Goal: Transaction & Acquisition: Purchase product/service

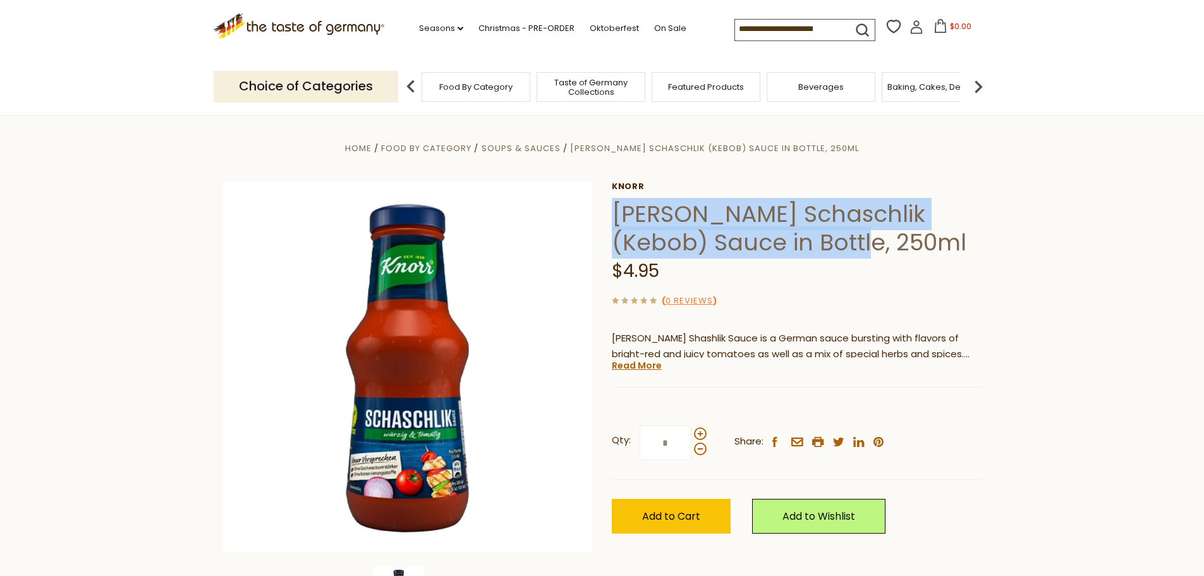
drag, startPoint x: 613, startPoint y: 216, endPoint x: 785, endPoint y: 254, distance: 176.0
click at [785, 254] on h1 "[PERSON_NAME] Schaschlik (Kebob) Sauce in Bottle, 250ml" at bounding box center [797, 228] width 370 height 57
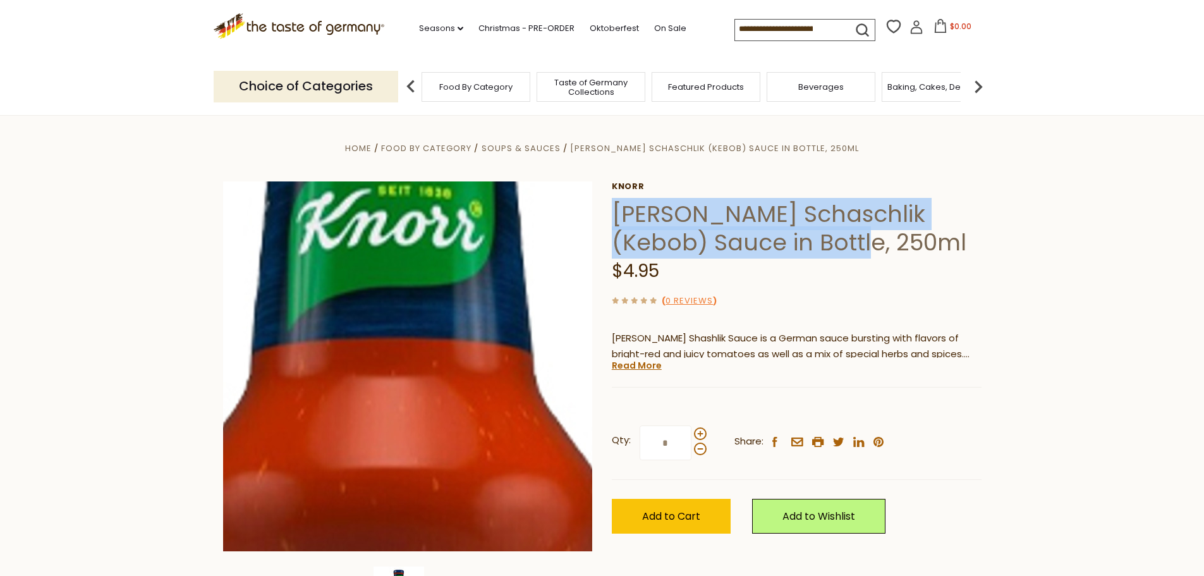
click at [413, 283] on img at bounding box center [408, 366] width 370 height 370
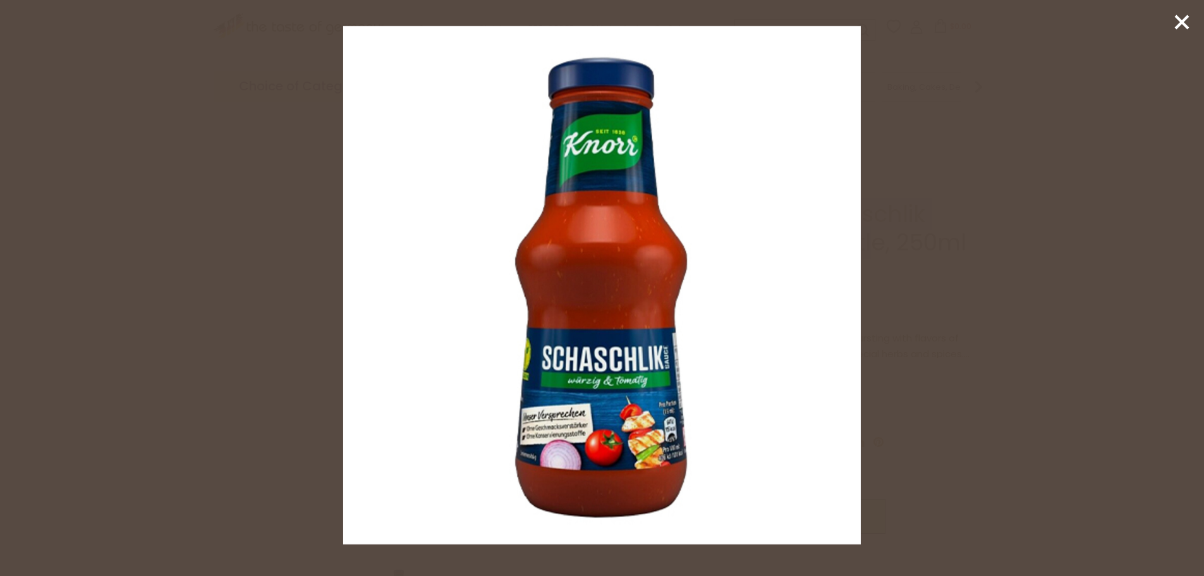
click at [1187, 20] on icon at bounding box center [1181, 22] width 19 height 19
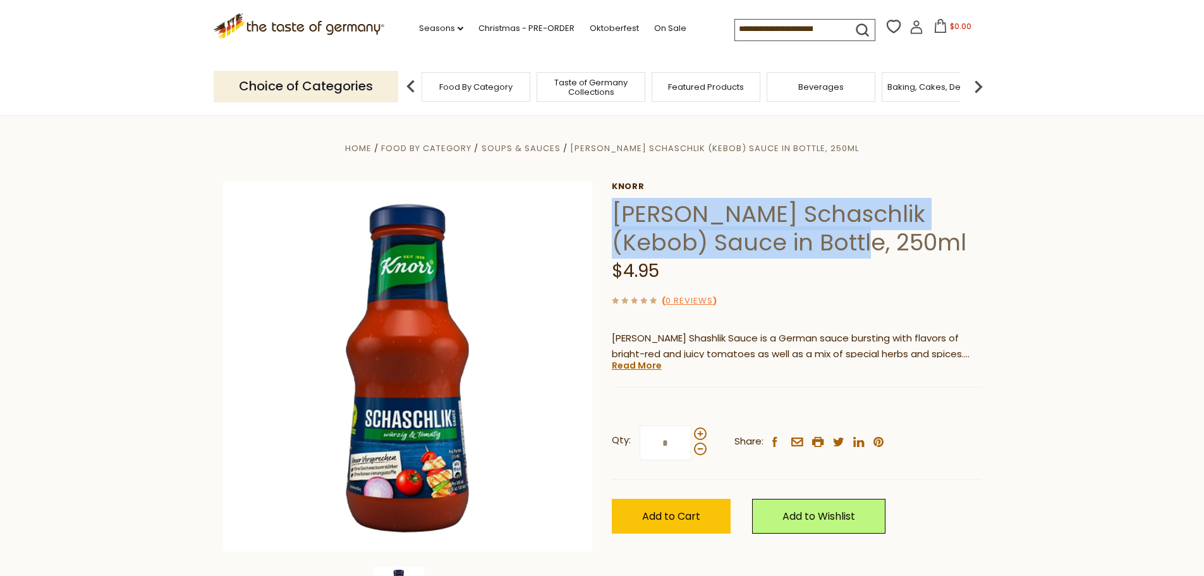
copy h1 "[PERSON_NAME] Schaschlik (Kebob) Sauce in Bottle, 250ml"
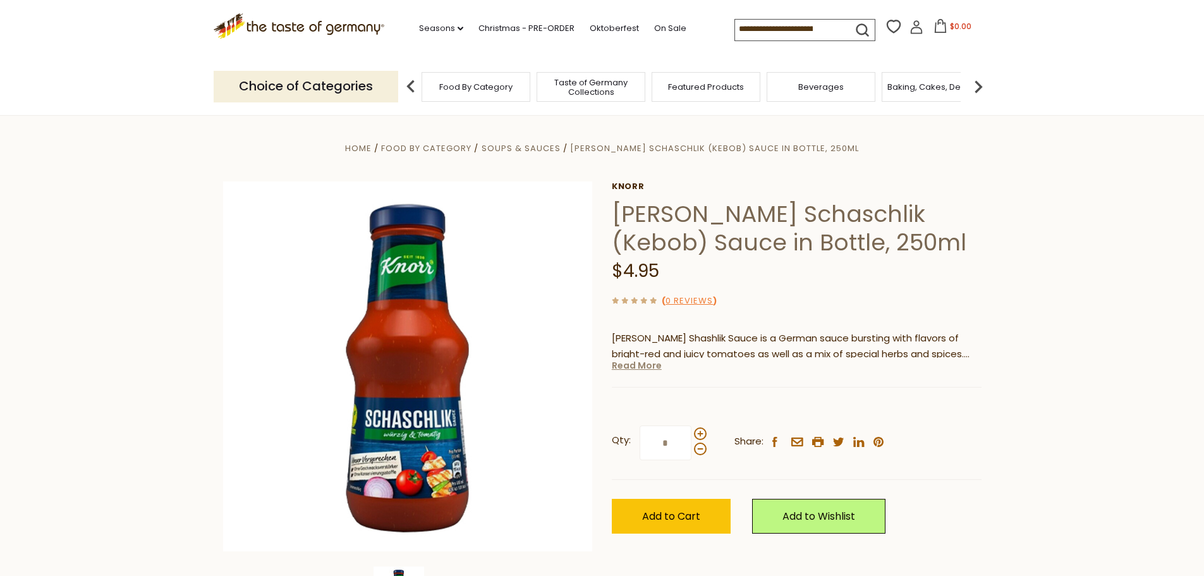
click at [627, 366] on link "Read More" at bounding box center [637, 365] width 50 height 13
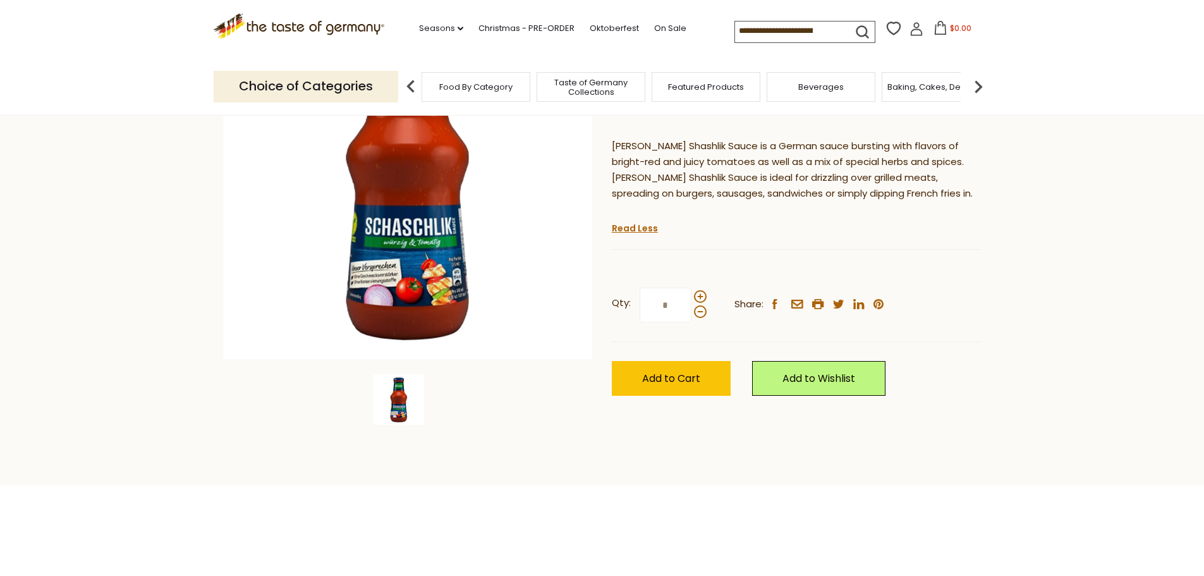
scroll to position [126, 0]
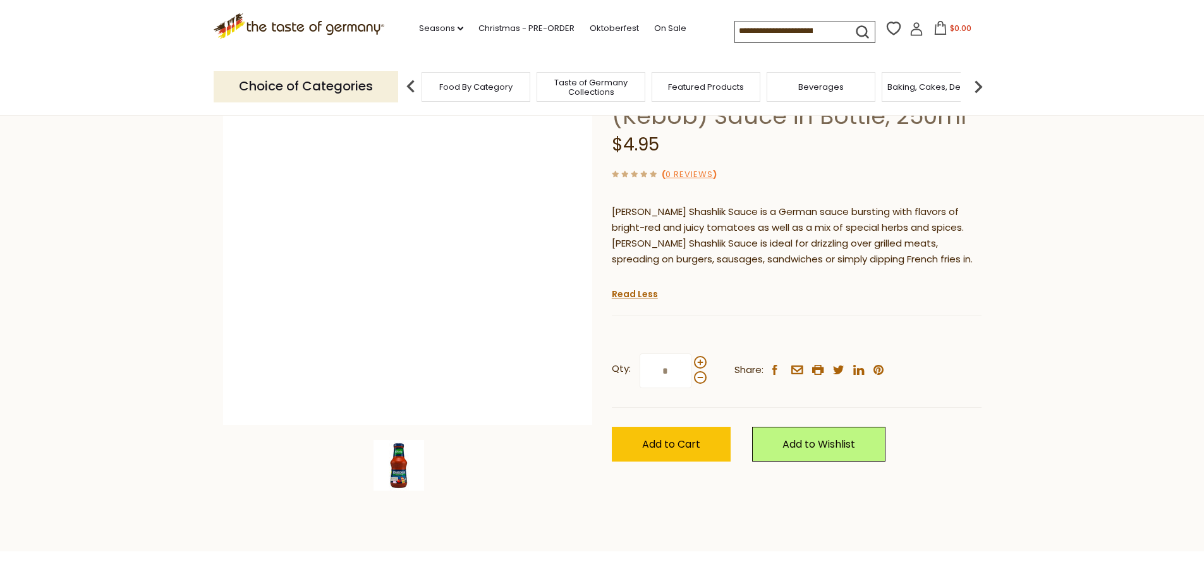
drag, startPoint x: 895, startPoint y: 265, endPoint x: 587, endPoint y: 211, distance: 312.5
click at [587, 211] on div "Home Food By Category Soups & Sauces [PERSON_NAME] Schaschlik (Kebob) Sauce in …" at bounding box center [602, 257] width 777 height 486
copy div "[PERSON_NAME] [PERSON_NAME] Schaschlik (Kebob) Sauce in Bottle, 250ml $4.95 ( 0…"
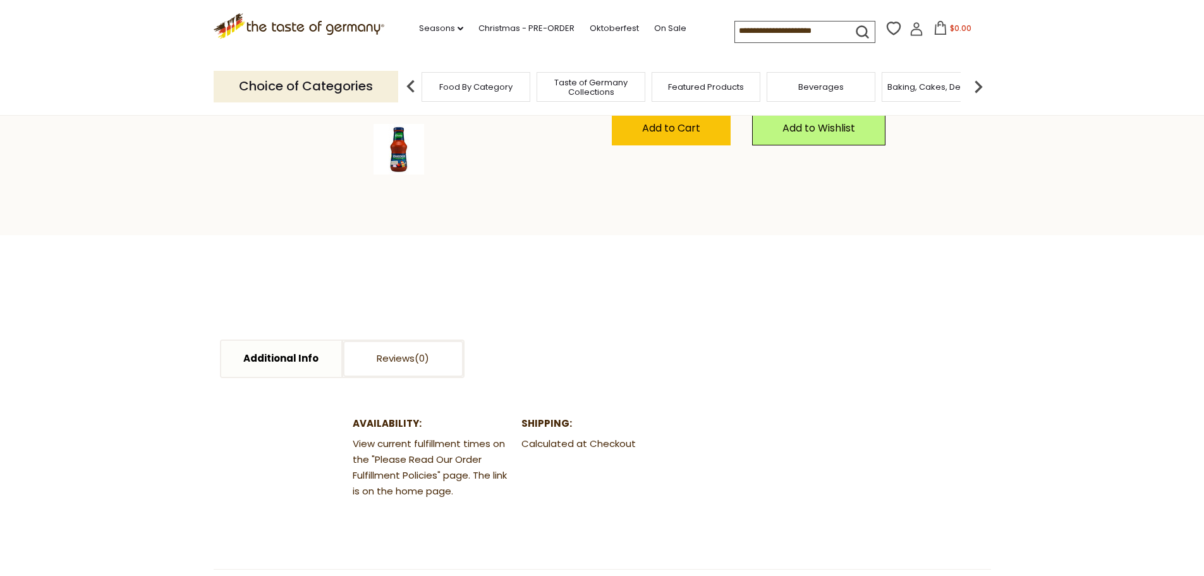
scroll to position [0, 0]
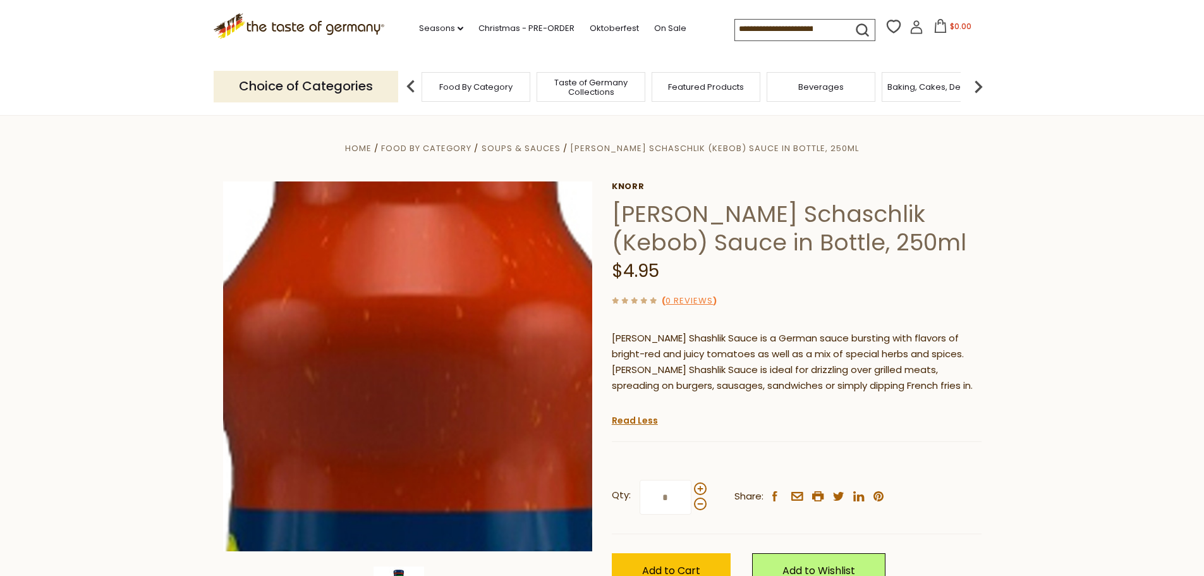
click at [404, 352] on img at bounding box center [408, 366] width 370 height 370
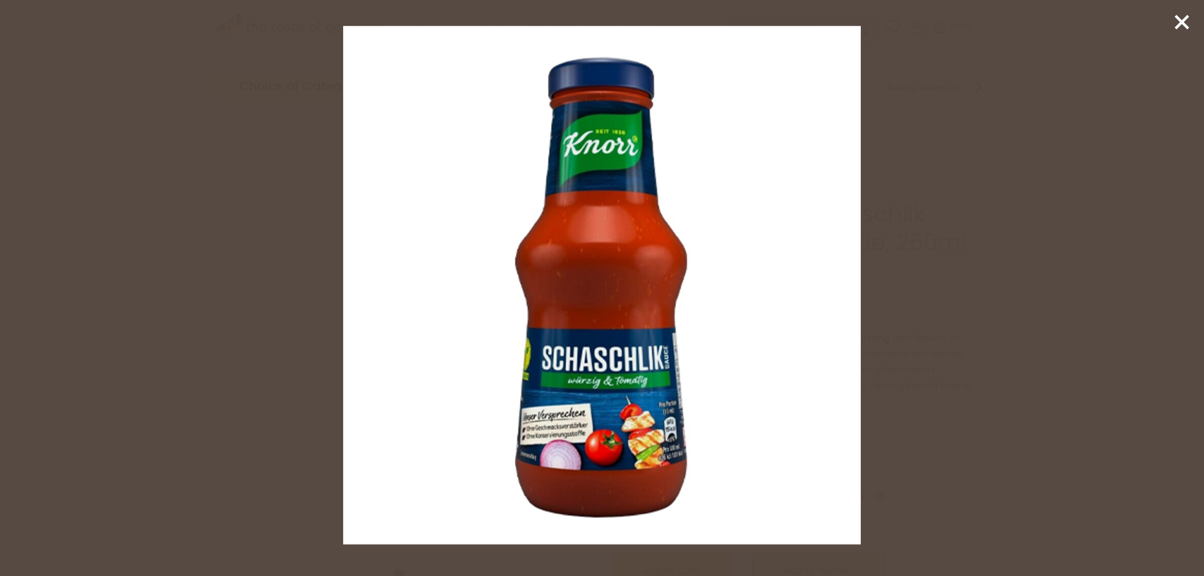
click at [1001, 267] on div at bounding box center [602, 288] width 1204 height 576
